Goal: Task Accomplishment & Management: Use online tool/utility

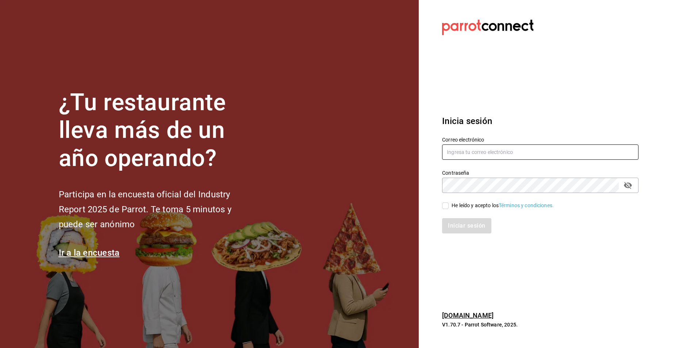
type input "[EMAIL_ADDRESS][DOMAIN_NAME]"
click at [448, 205] on input "He leído y acepto los Términos y condiciones." at bounding box center [445, 206] width 7 height 7
checkbox input "true"
click at [457, 225] on button "Iniciar sesión" at bounding box center [467, 225] width 50 height 15
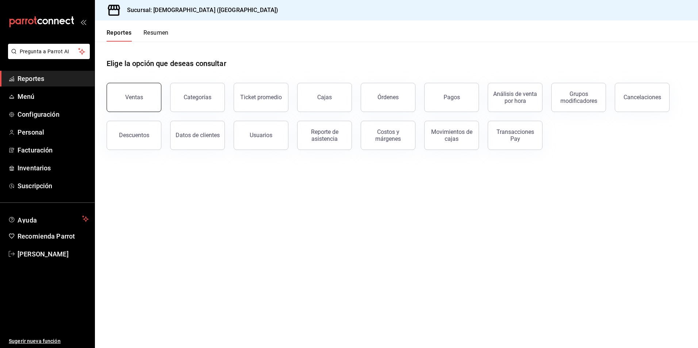
click at [138, 101] on button "Ventas" at bounding box center [134, 97] width 55 height 29
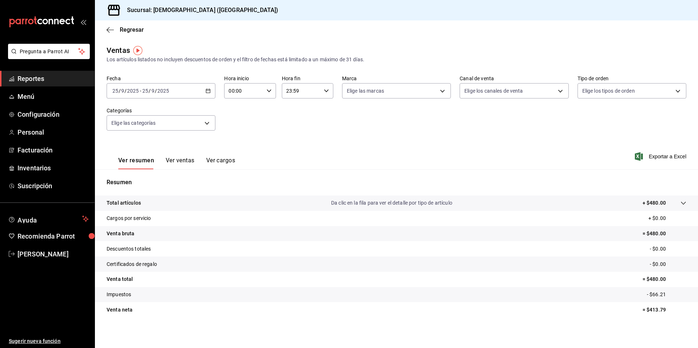
click at [209, 92] on icon "button" at bounding box center [207, 90] width 5 height 5
click at [146, 174] on li "Rango de fechas" at bounding box center [141, 178] width 68 height 16
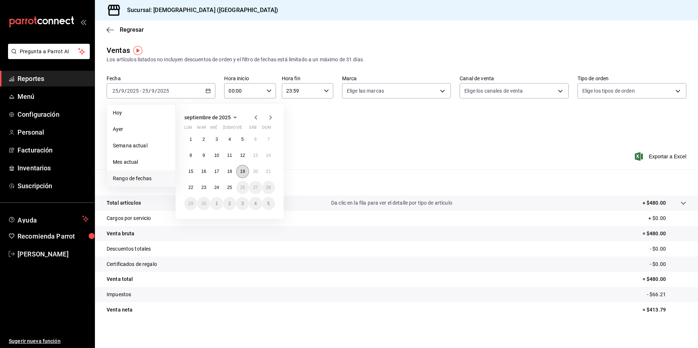
click at [244, 172] on abbr "19" at bounding box center [242, 171] width 5 height 5
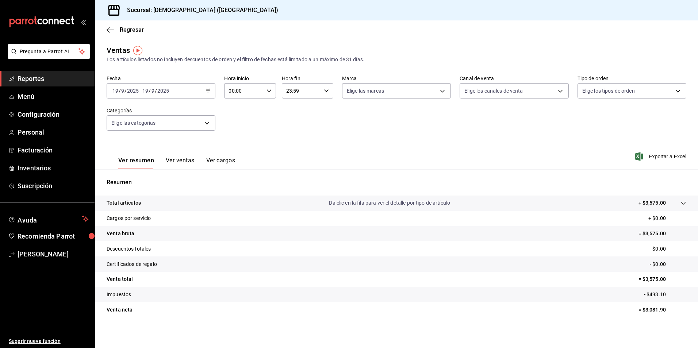
click at [680, 203] on icon at bounding box center [683, 203] width 6 height 6
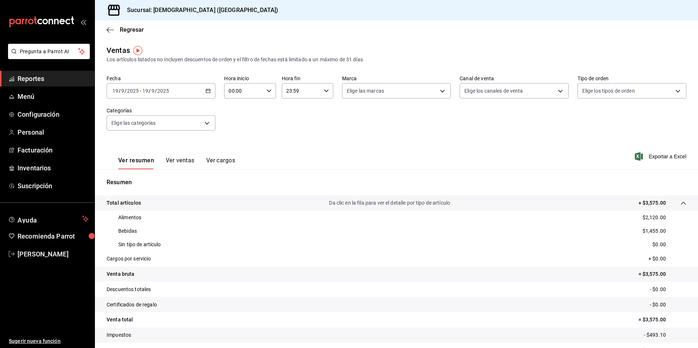
click at [106, 31] on div "Regresar" at bounding box center [396, 29] width 603 height 19
click at [112, 31] on icon "button" at bounding box center [110, 30] width 7 height 7
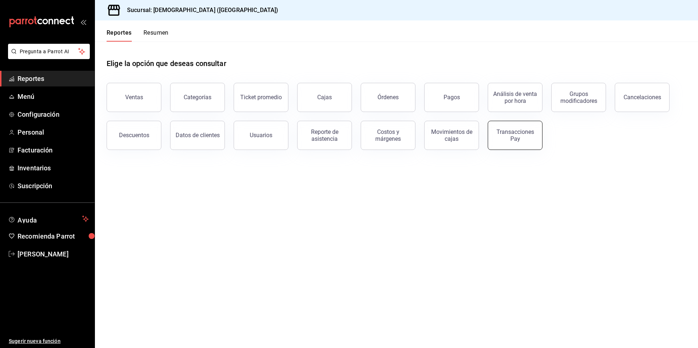
click at [505, 130] on div "Transacciones Pay" at bounding box center [514, 135] width 45 height 14
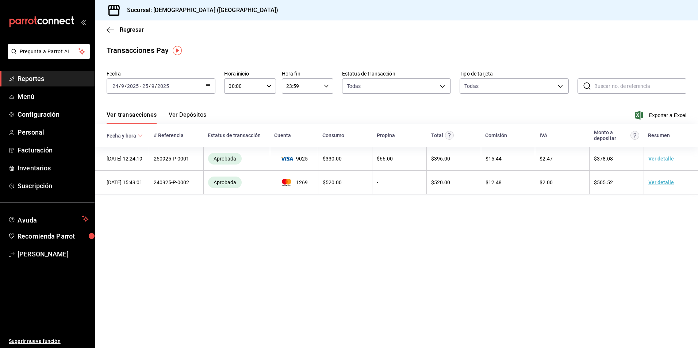
click at [211, 86] on div "[DATE] [DATE] - [DATE] [DATE]" at bounding box center [161, 85] width 109 height 15
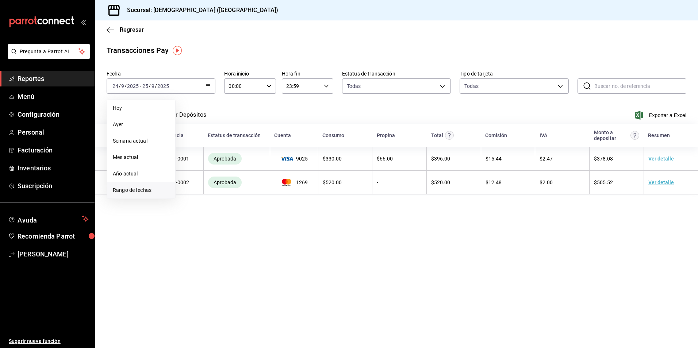
click at [133, 189] on span "Rango de fechas" at bounding box center [141, 190] width 57 height 8
click at [244, 167] on abbr "19" at bounding box center [242, 166] width 5 height 5
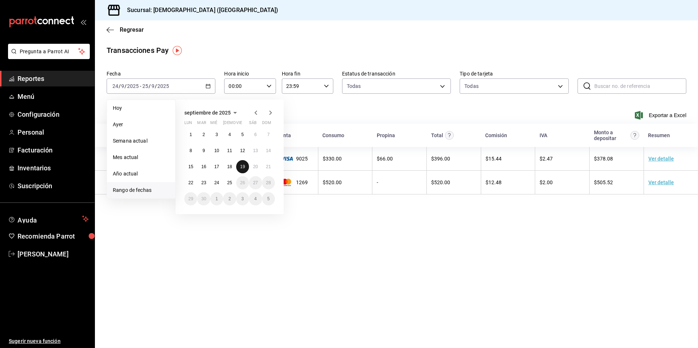
click at [244, 167] on abbr "19" at bounding box center [242, 166] width 5 height 5
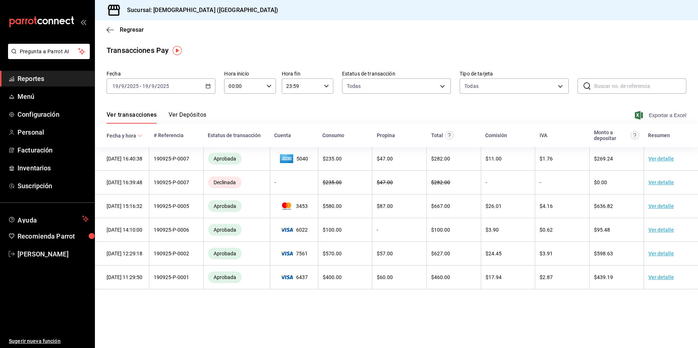
click at [665, 115] on span "Exportar a Excel" at bounding box center [661, 115] width 50 height 9
click at [108, 30] on icon "button" at bounding box center [110, 30] width 7 height 0
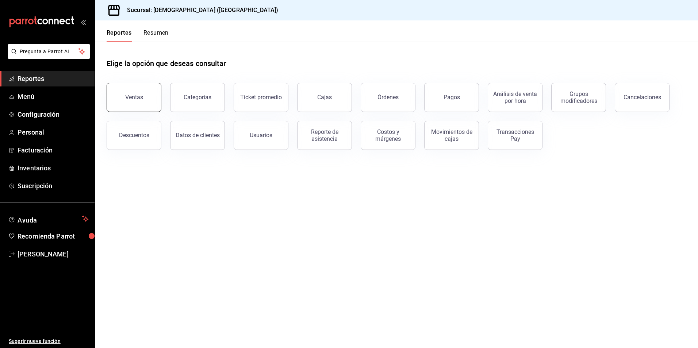
click at [143, 110] on button "Ventas" at bounding box center [134, 97] width 55 height 29
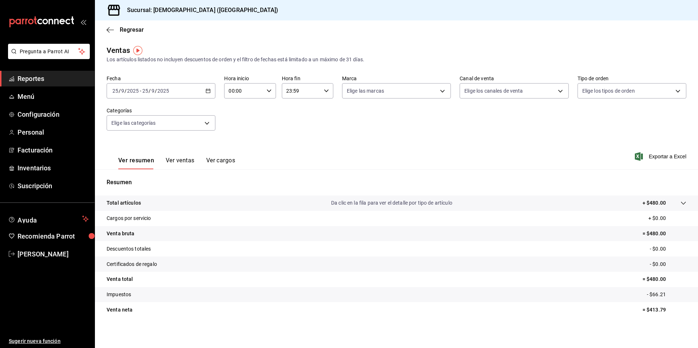
click at [209, 90] on \(Stroke\) "button" at bounding box center [208, 91] width 4 height 4
click at [150, 180] on span "Rango de fechas" at bounding box center [141, 179] width 57 height 8
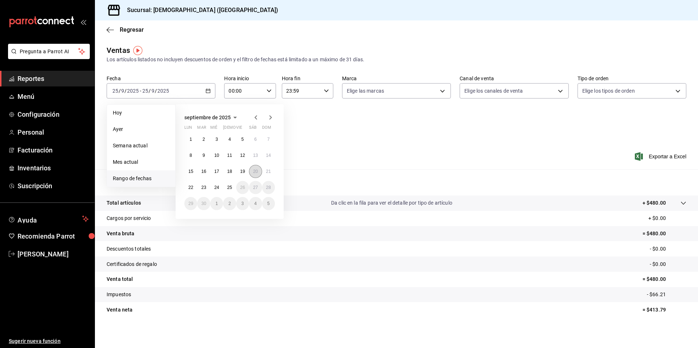
click at [255, 175] on button "20" at bounding box center [255, 171] width 13 height 13
click at [257, 172] on abbr "20" at bounding box center [255, 171] width 5 height 5
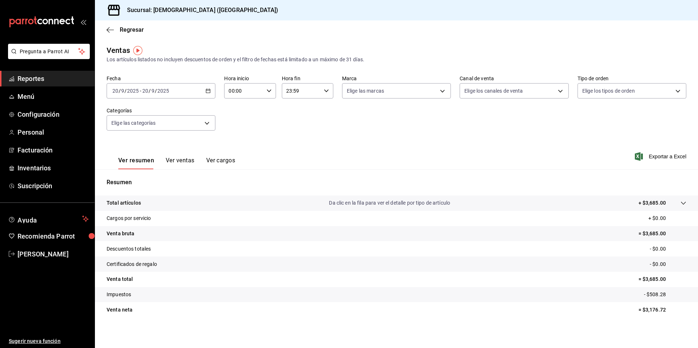
click at [656, 201] on p "+ $3,685.00" at bounding box center [651, 203] width 27 height 8
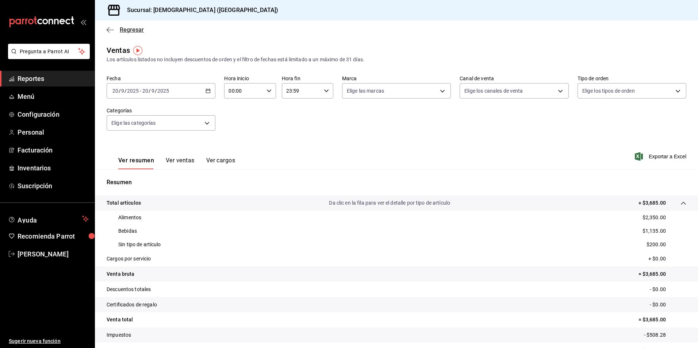
click at [109, 32] on icon "button" at bounding box center [108, 29] width 3 height 5
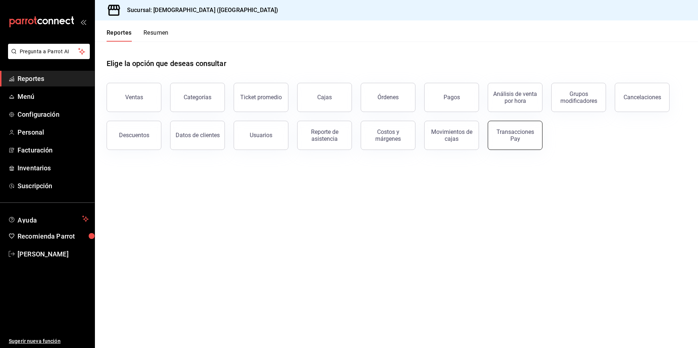
click at [512, 136] on div "Transacciones Pay" at bounding box center [514, 135] width 45 height 14
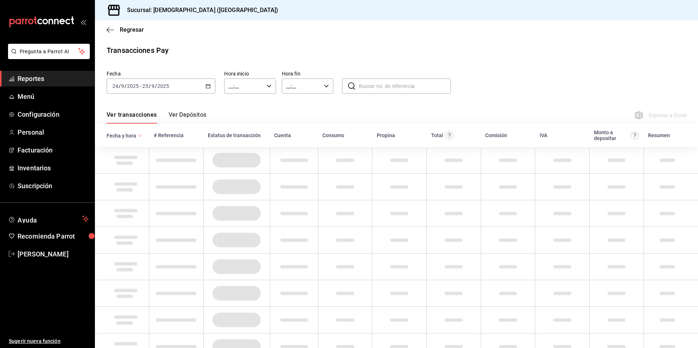
type input "00:00"
type input "23:59"
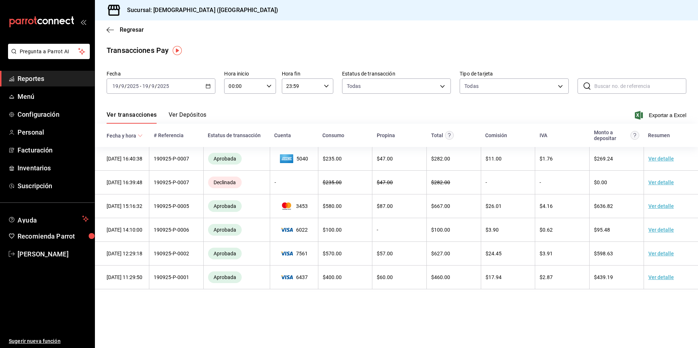
click at [213, 85] on div "[DATE] [DATE] - [DATE] [DATE]" at bounding box center [161, 85] width 109 height 15
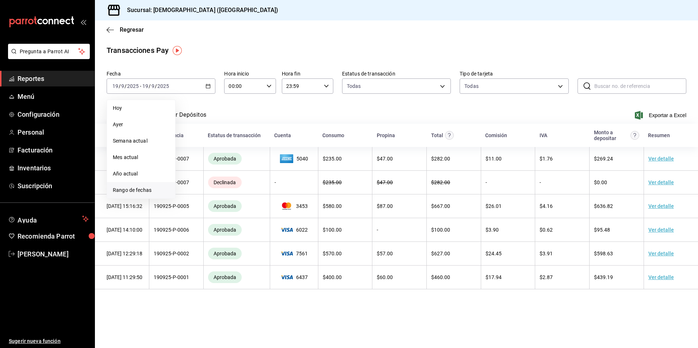
click at [139, 189] on span "Rango de fechas" at bounding box center [141, 190] width 57 height 8
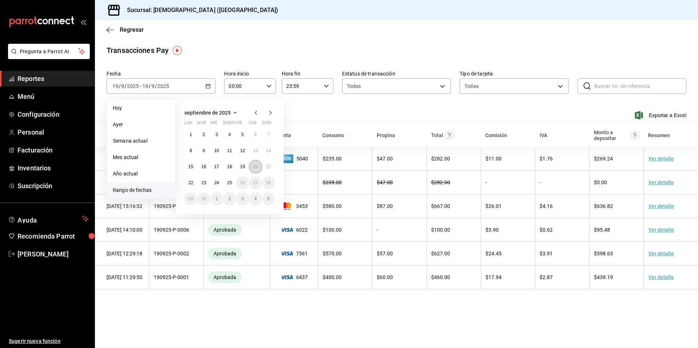
click at [257, 165] on abbr "20" at bounding box center [255, 166] width 5 height 5
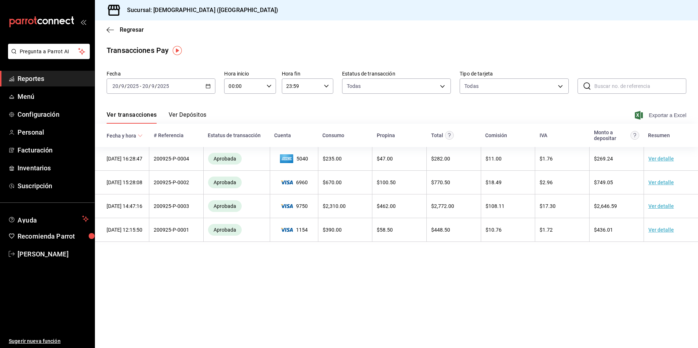
click at [665, 115] on span "Exportar a Excel" at bounding box center [661, 115] width 50 height 9
click at [104, 28] on div "Regresar" at bounding box center [396, 29] width 603 height 19
click at [110, 30] on icon "button" at bounding box center [110, 30] width 7 height 0
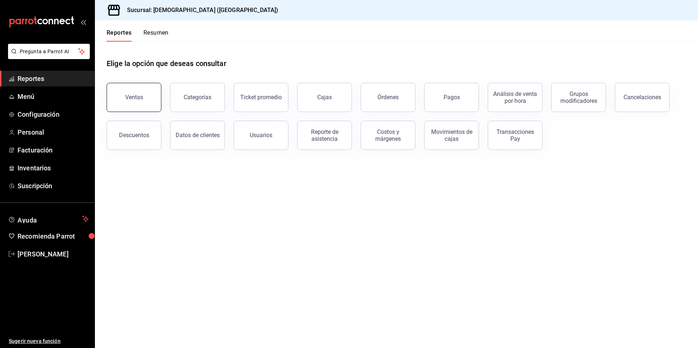
click at [134, 95] on div "Ventas" at bounding box center [134, 97] width 18 height 7
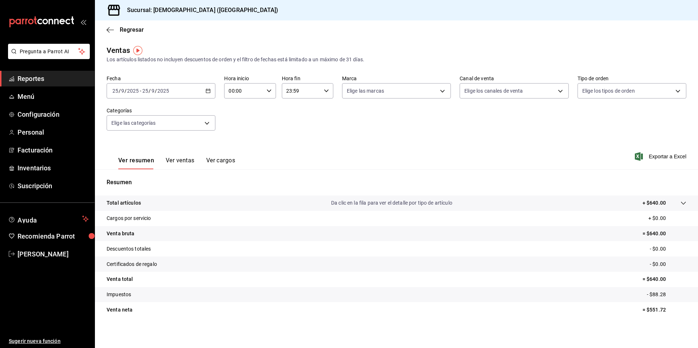
click at [207, 88] on div "[DATE] [DATE] - [DATE] [DATE]" at bounding box center [161, 90] width 109 height 15
click at [147, 178] on span "Rango de fechas" at bounding box center [141, 179] width 57 height 8
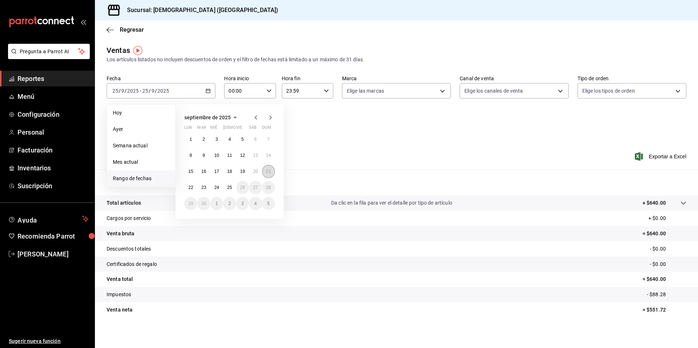
click at [269, 172] on abbr "21" at bounding box center [268, 171] width 5 height 5
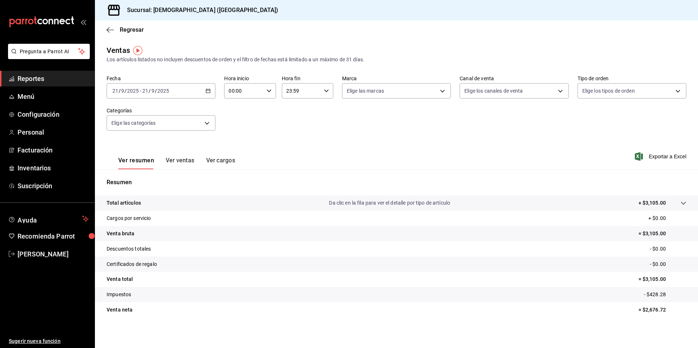
click at [658, 200] on p "+ $3,105.00" at bounding box center [651, 203] width 27 height 8
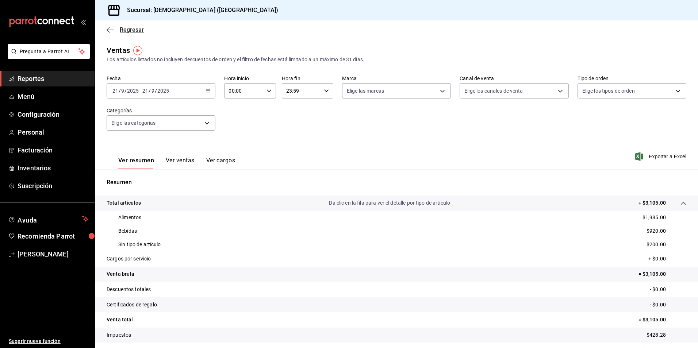
click at [108, 28] on icon "button" at bounding box center [110, 30] width 7 height 7
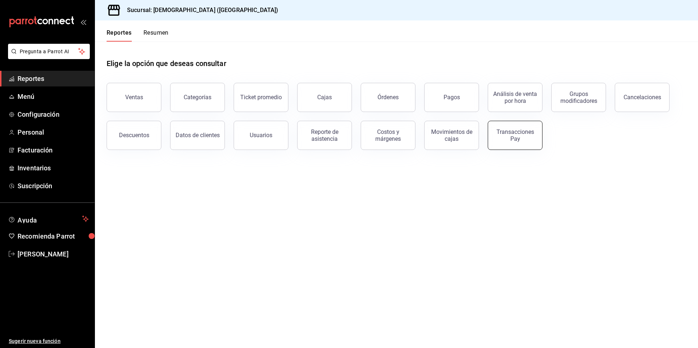
click at [522, 135] on div "Transacciones Pay" at bounding box center [514, 135] width 45 height 14
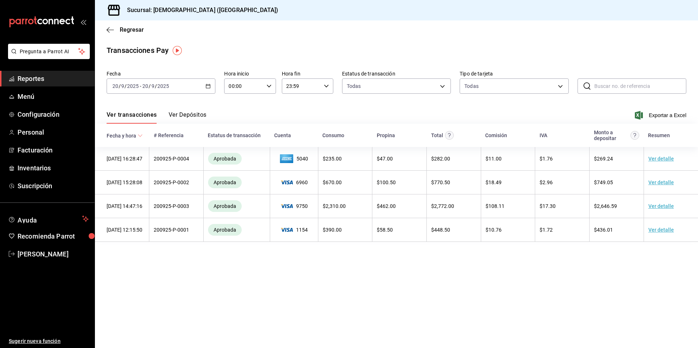
click at [204, 85] on div "[DATE] [DATE] - [DATE] [DATE]" at bounding box center [161, 85] width 109 height 15
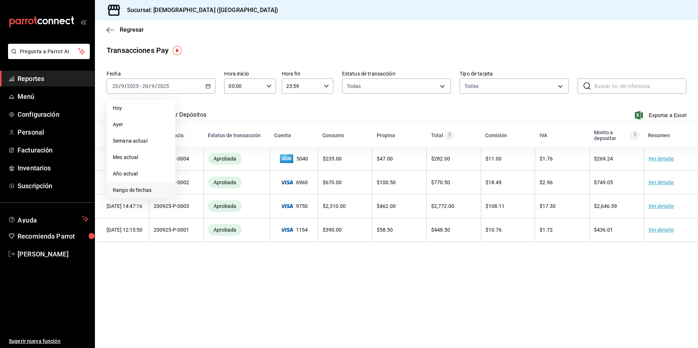
click at [153, 192] on span "Rango de fechas" at bounding box center [141, 190] width 57 height 8
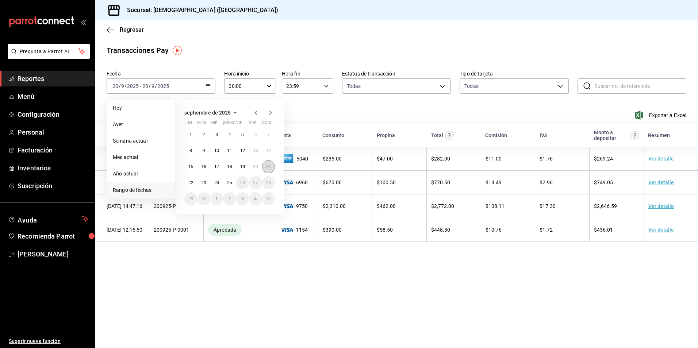
click at [266, 167] on abbr "21" at bounding box center [268, 166] width 5 height 5
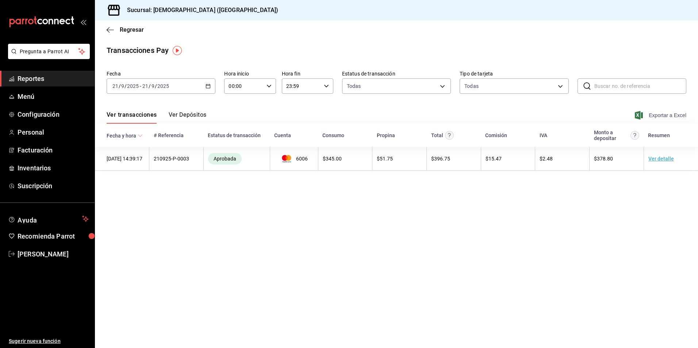
click at [664, 115] on span "Exportar a Excel" at bounding box center [661, 115] width 50 height 9
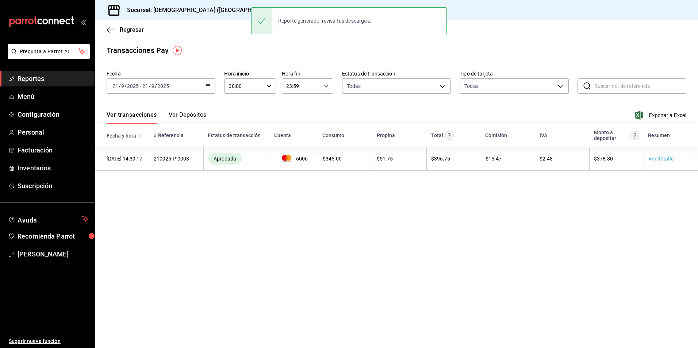
click at [111, 22] on div "Regresar" at bounding box center [396, 29] width 603 height 19
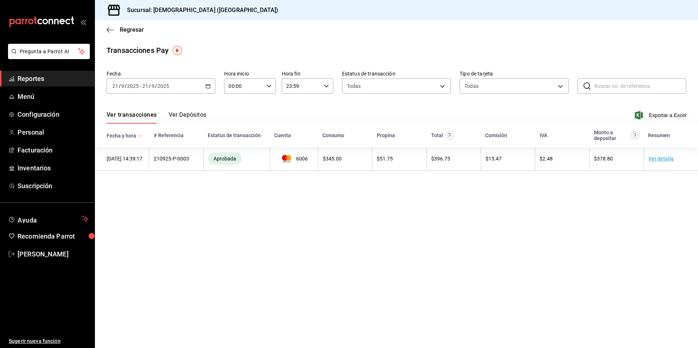
click at [106, 29] on div "Regresar" at bounding box center [396, 29] width 603 height 19
click at [110, 27] on icon "button" at bounding box center [110, 30] width 7 height 7
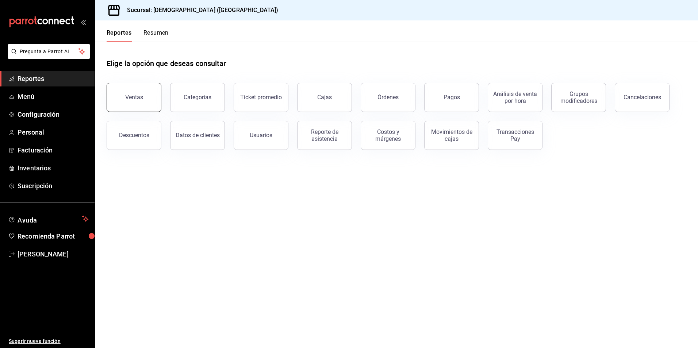
click at [138, 104] on button "Ventas" at bounding box center [134, 97] width 55 height 29
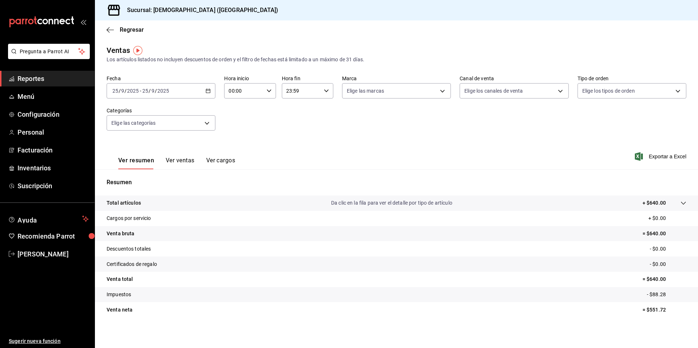
click at [209, 89] on icon "button" at bounding box center [207, 90] width 5 height 5
click at [161, 174] on li "Rango de fechas" at bounding box center [141, 178] width 68 height 16
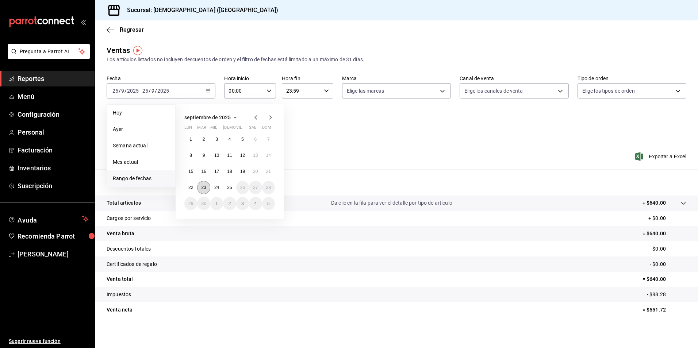
click at [201, 187] on abbr "23" at bounding box center [203, 187] width 5 height 5
click at [202, 188] on abbr "23" at bounding box center [203, 187] width 5 height 5
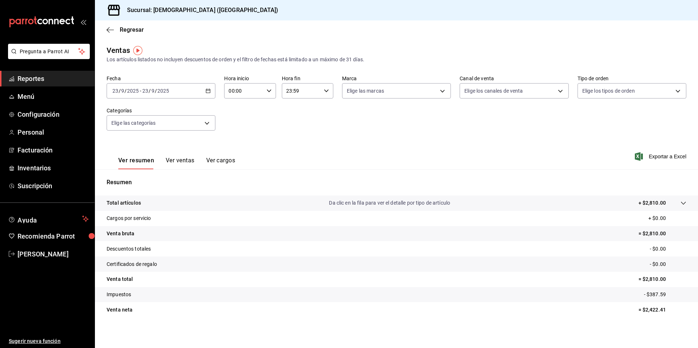
click at [648, 198] on tr "Total artículos Da clic en la fila para ver el detalle por tipo de artículo + $…" at bounding box center [396, 203] width 603 height 15
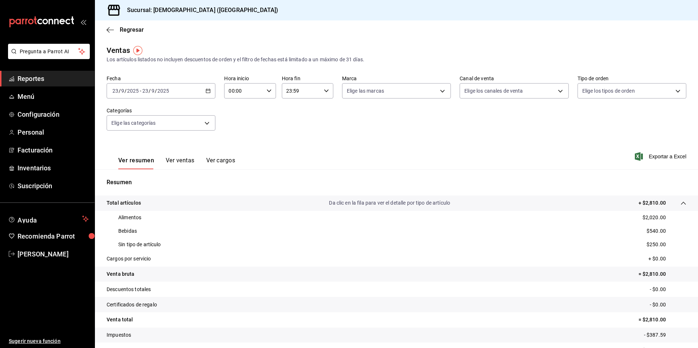
click at [111, 26] on div "Regresar" at bounding box center [396, 29] width 603 height 19
click at [208, 91] on icon "button" at bounding box center [207, 90] width 5 height 5
click at [111, 30] on icon "button" at bounding box center [110, 30] width 7 height 0
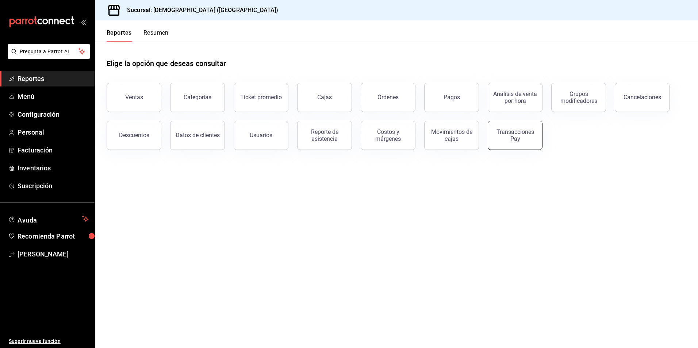
click at [512, 142] on div "Transacciones Pay" at bounding box center [514, 135] width 45 height 14
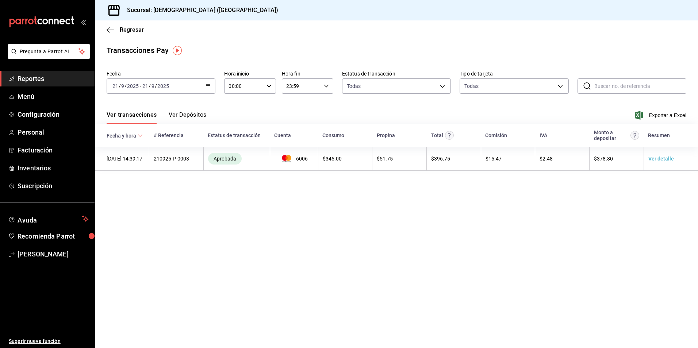
click at [210, 89] on div "[DATE] [DATE] - [DATE] [DATE]" at bounding box center [161, 85] width 109 height 15
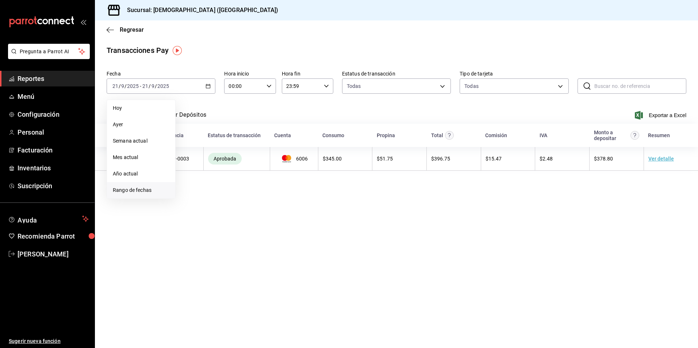
click at [153, 192] on span "Rango de fechas" at bounding box center [141, 190] width 57 height 8
click at [206, 184] on button "23" at bounding box center [203, 182] width 13 height 13
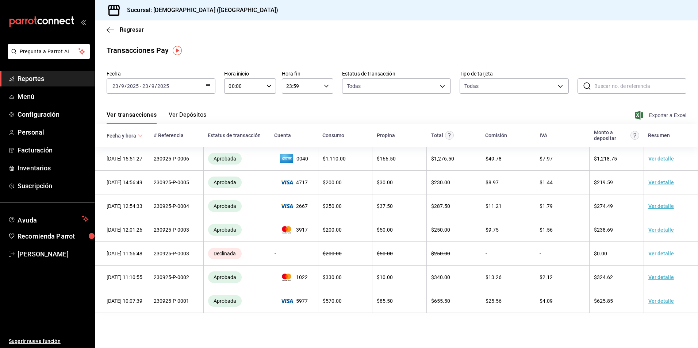
click at [659, 114] on span "Exportar a Excel" at bounding box center [661, 115] width 50 height 9
click at [49, 250] on span "[PERSON_NAME]" at bounding box center [53, 254] width 71 height 10
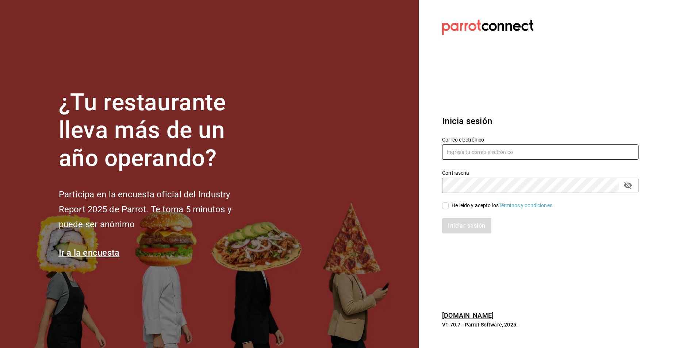
type input "[EMAIL_ADDRESS][DOMAIN_NAME]"
